Goal: Task Accomplishment & Management: Complete application form

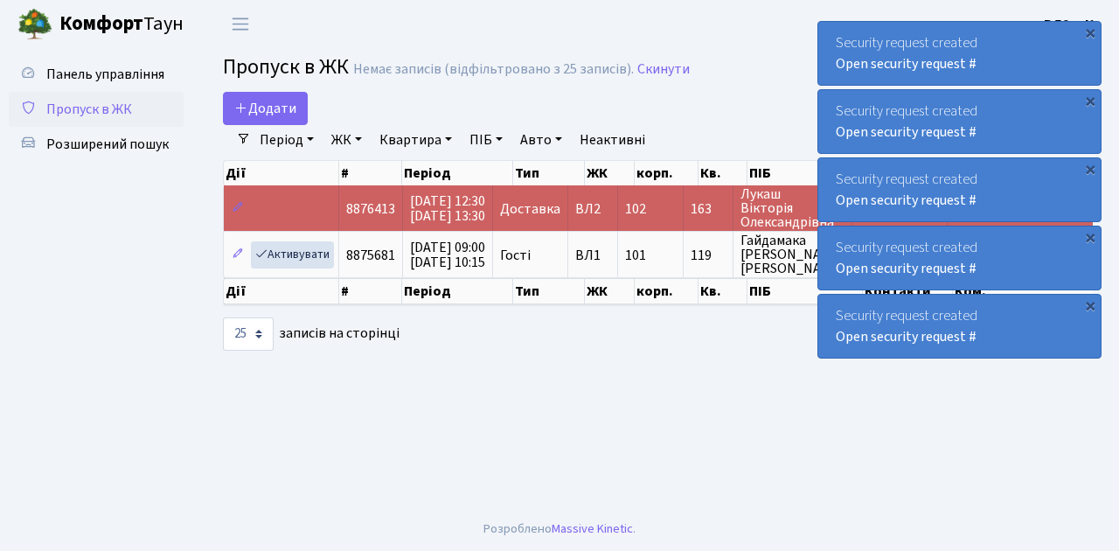
select select "25"
click at [101, 112] on span "Пропуск в ЖК" at bounding box center [89, 109] width 86 height 19
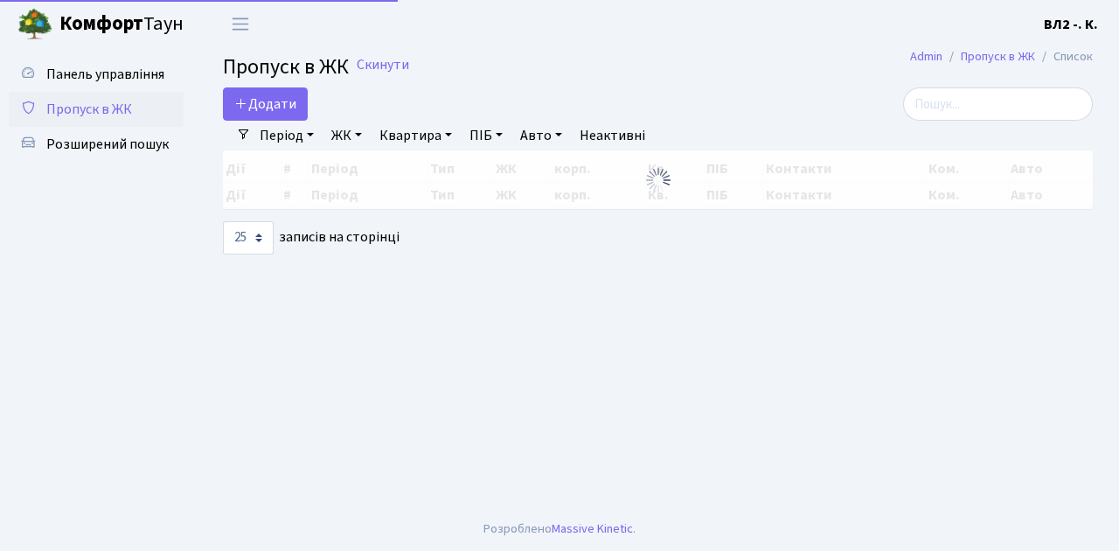
select select "25"
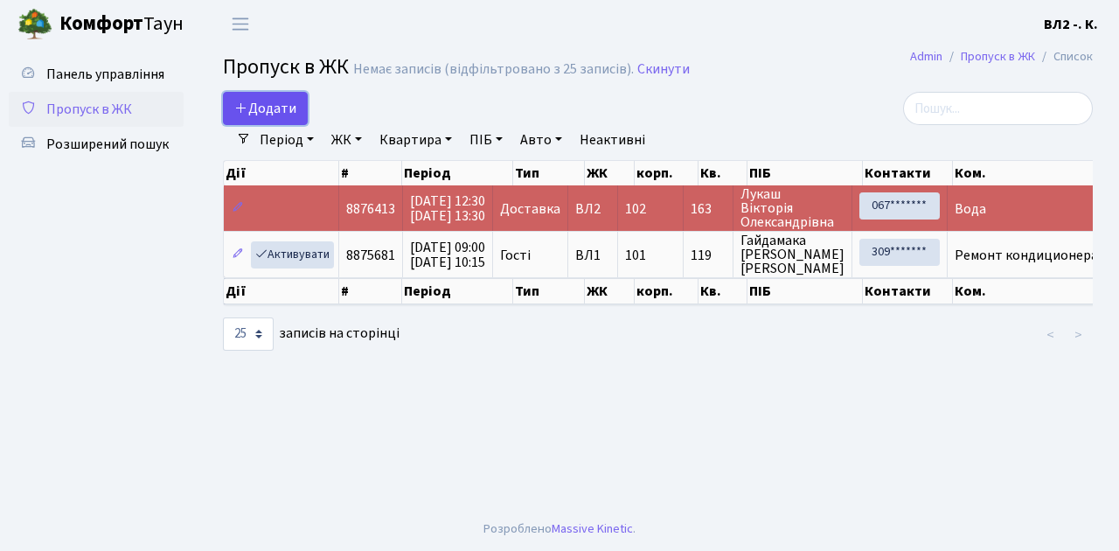
click at [264, 105] on span "Додати" at bounding box center [265, 108] width 62 height 19
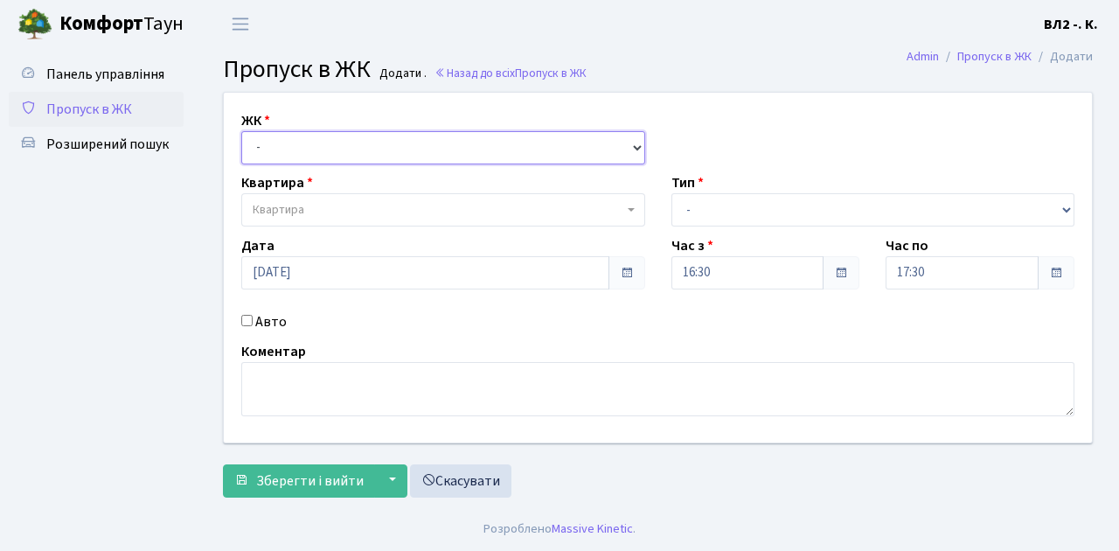
click at [274, 150] on select "- [STREET_ADDRESS][PERSON_NAME]" at bounding box center [443, 147] width 404 height 33
select select "317"
click at [241, 131] on select "- [STREET_ADDRESS][PERSON_NAME]" at bounding box center [443, 147] width 404 height 33
select select
click at [306, 213] on span "Квартира" at bounding box center [438, 209] width 371 height 17
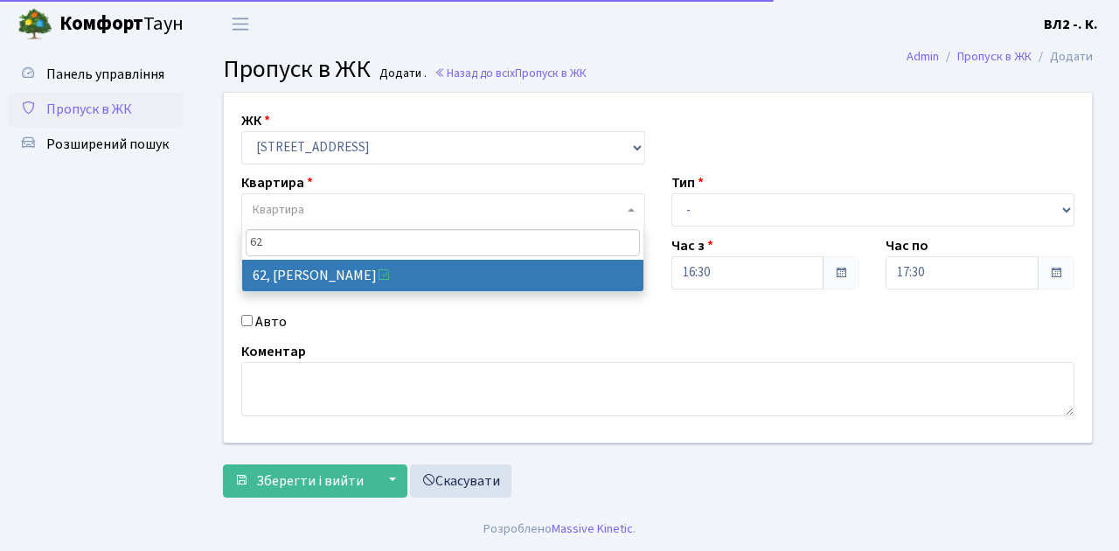
type input "62"
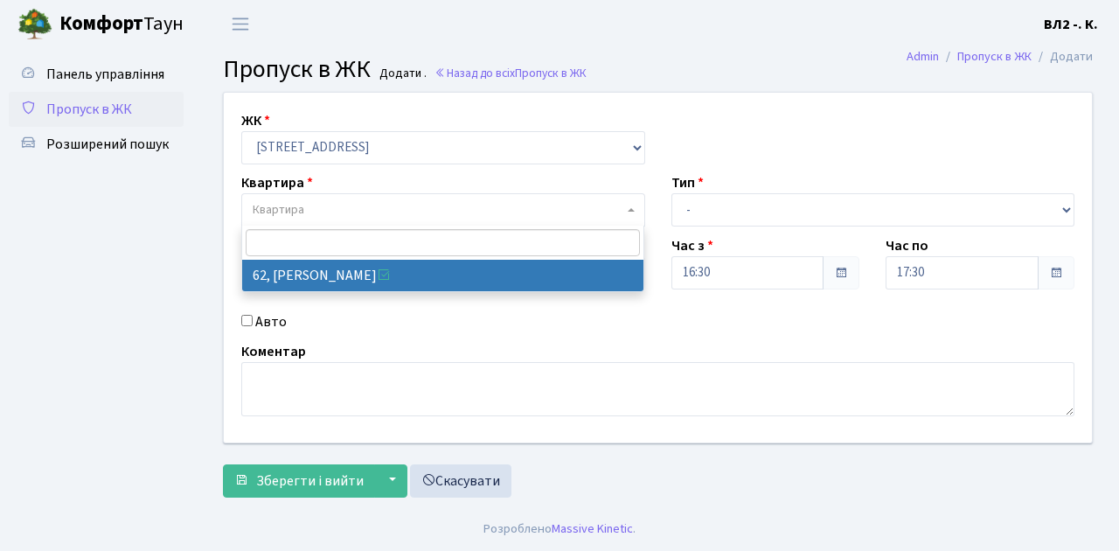
select select "38125"
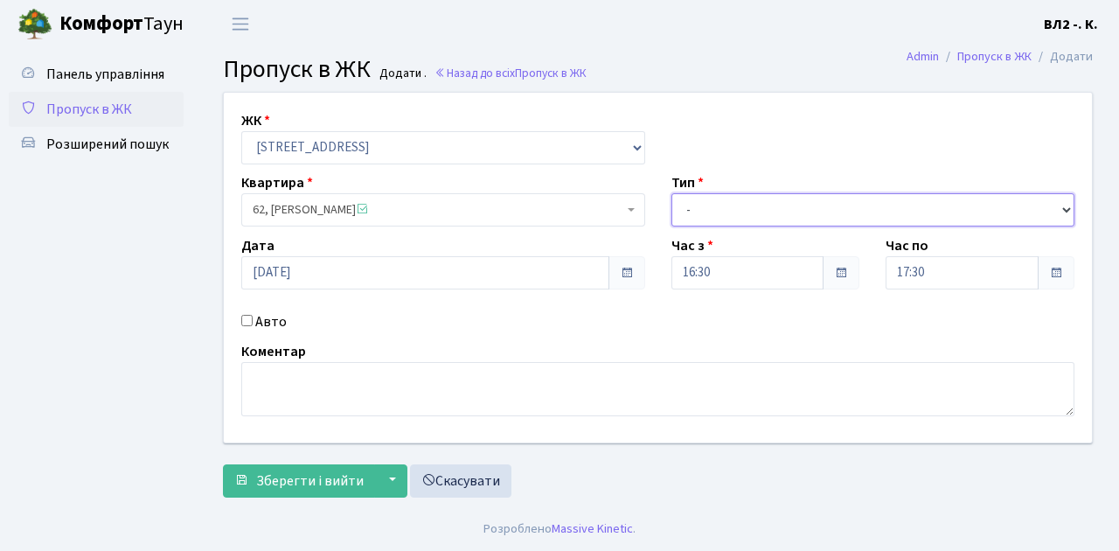
click at [709, 217] on select "- Доставка Таксі Гості Сервіс" at bounding box center [874, 209] width 404 height 33
select select "1"
click at [672, 193] on select "- Доставка Таксі Гості Сервіс" at bounding box center [874, 209] width 404 height 33
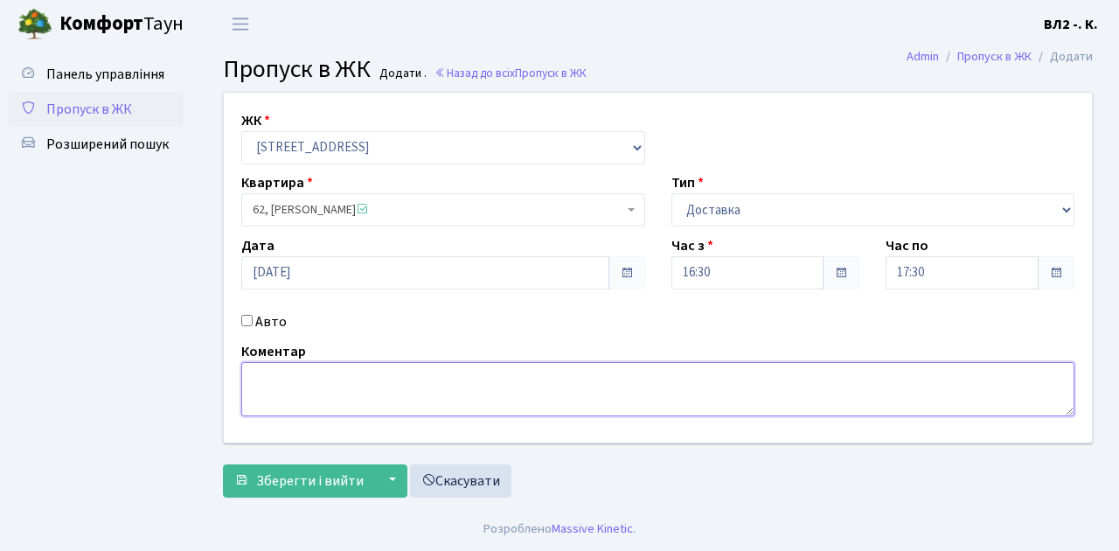
click at [289, 378] on textarea at bounding box center [657, 389] width 833 height 54
type textarea "Glovo"
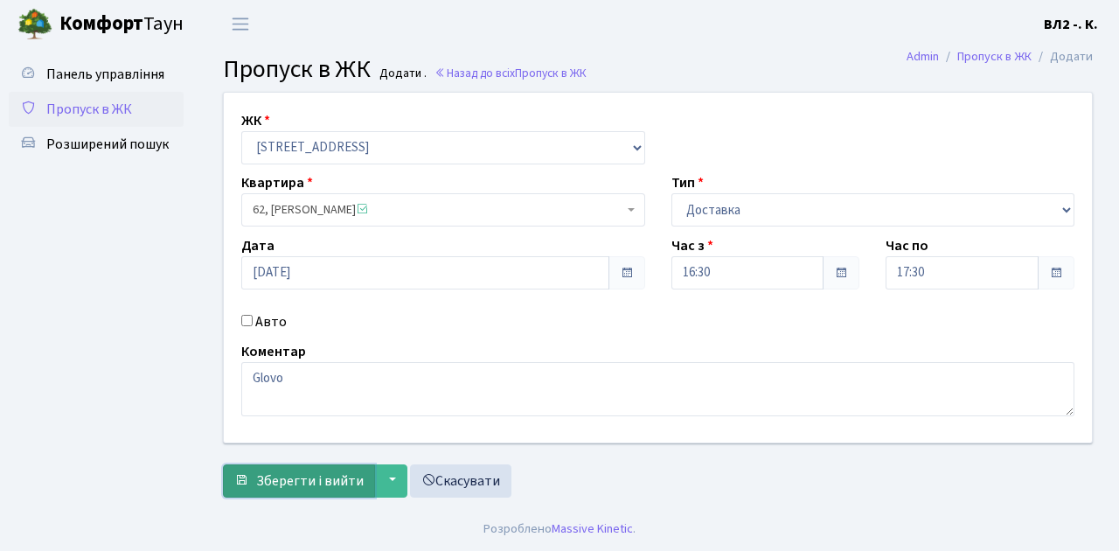
click at [306, 485] on span "Зберегти і вийти" at bounding box center [310, 480] width 108 height 19
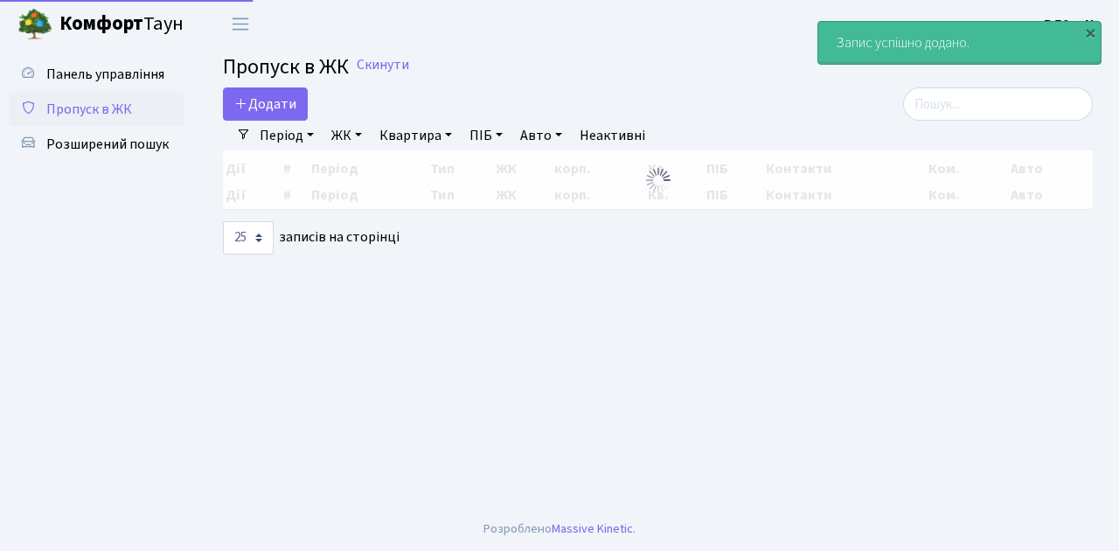
select select "25"
